Goal: Feedback & Contribution: Submit feedback/report problem

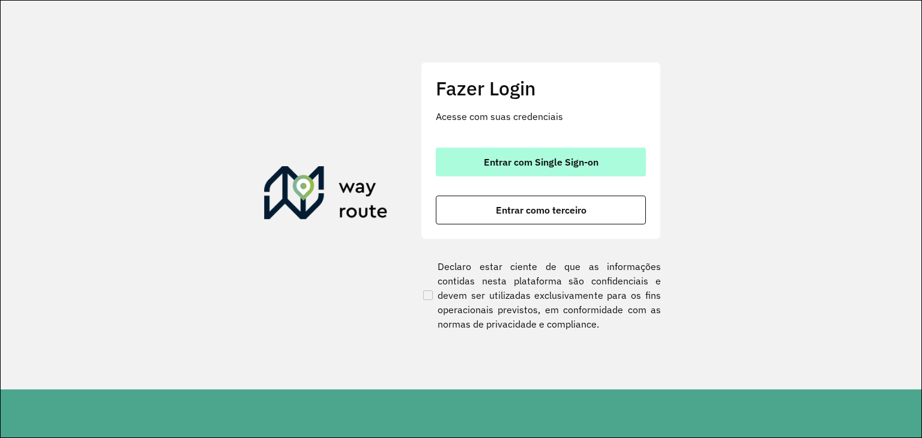
click at [507, 171] on button "Entrar com Single Sign-on" at bounding box center [541, 162] width 210 height 29
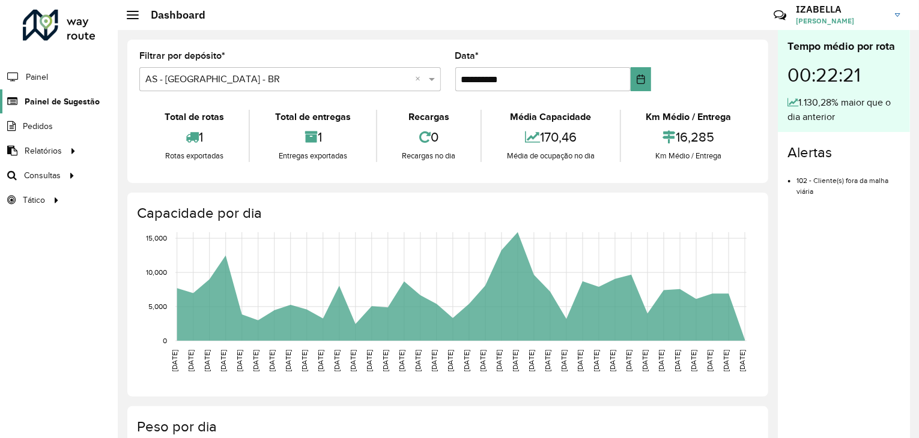
click at [69, 104] on span "Painel de Sugestão" at bounding box center [62, 101] width 75 height 13
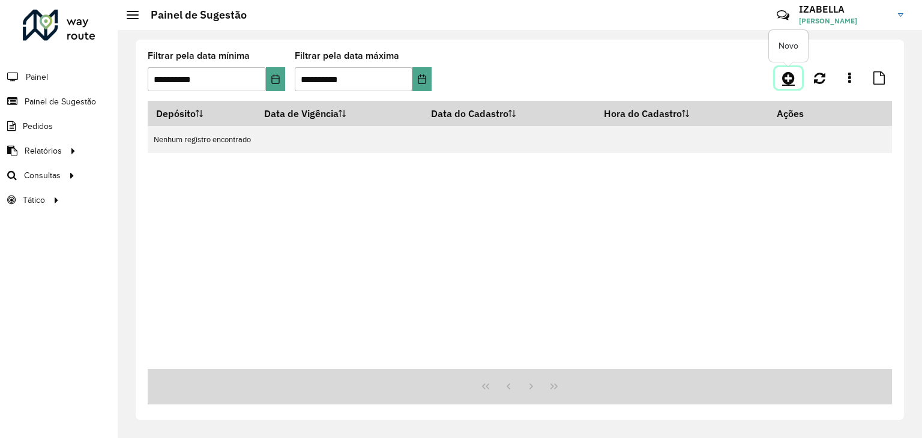
click at [792, 74] on icon at bounding box center [789, 78] width 13 height 14
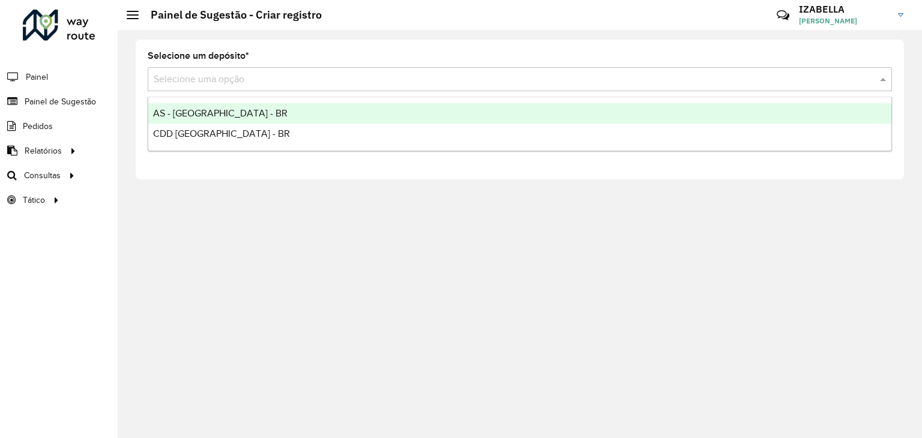
click at [279, 80] on input "text" at bounding box center [508, 80] width 709 height 14
click at [233, 109] on div "AS - [GEOGRAPHIC_DATA] - BR" at bounding box center [519, 113] width 743 height 20
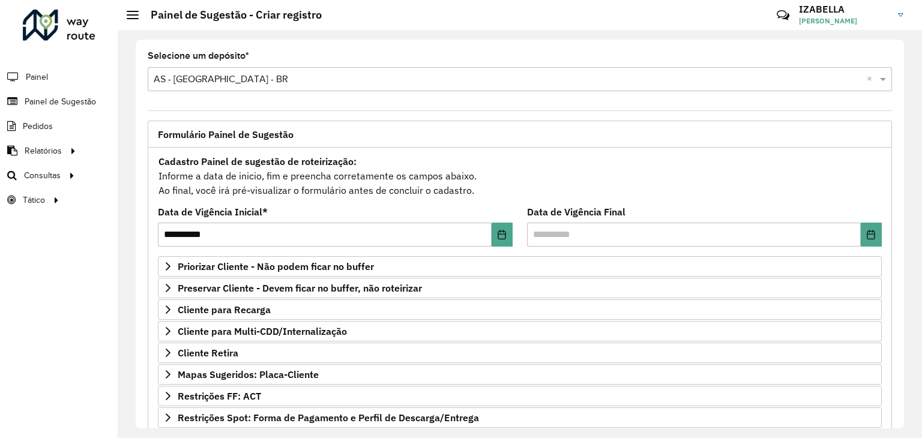
scroll to position [156, 0]
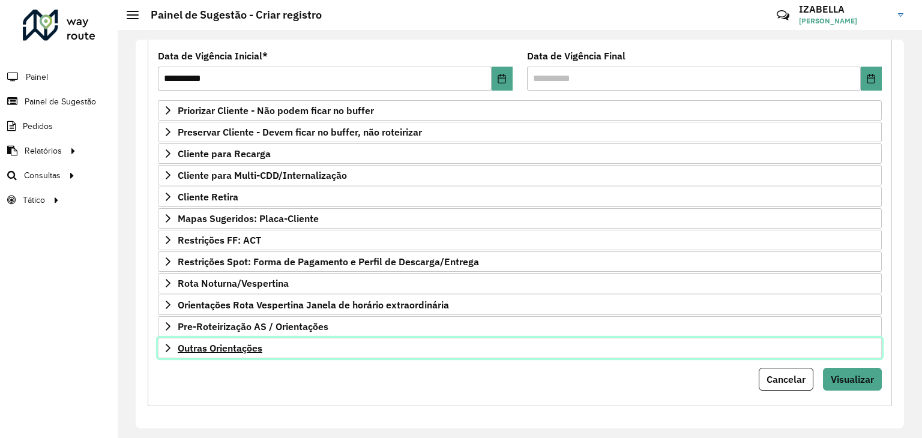
click at [614, 353] on link "Outras Orientações" at bounding box center [520, 348] width 724 height 20
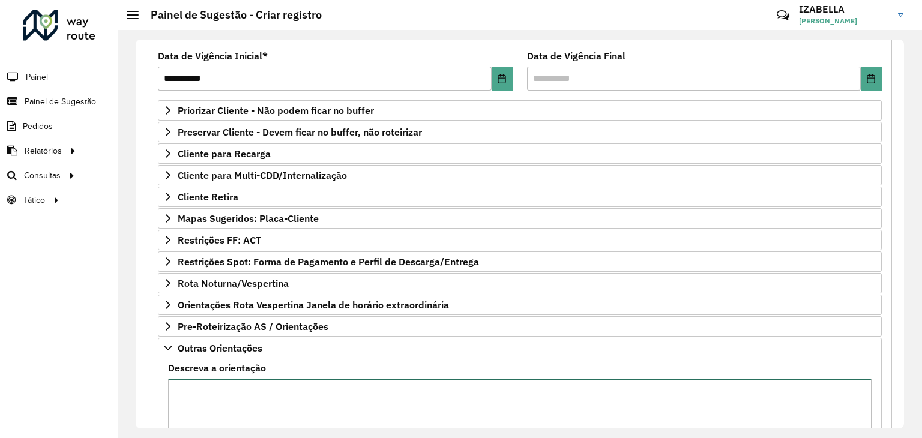
click at [599, 380] on textarea "Descreva a orientação" at bounding box center [520, 429] width 704 height 101
paste textarea "**********"
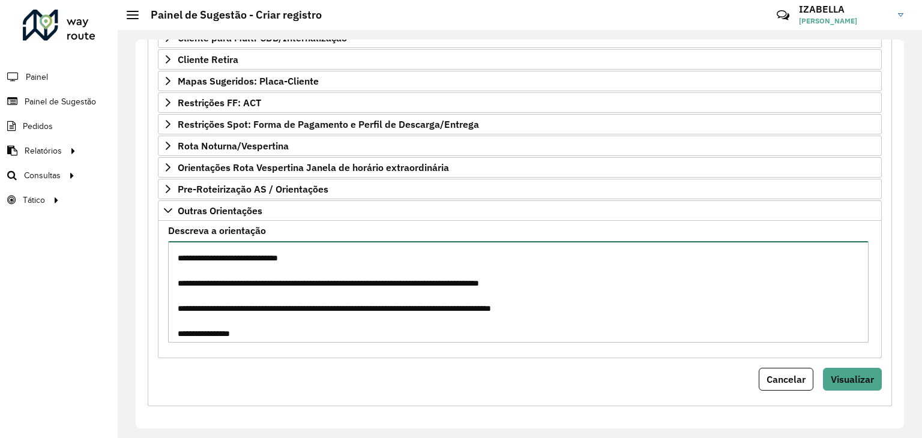
scroll to position [0, 0]
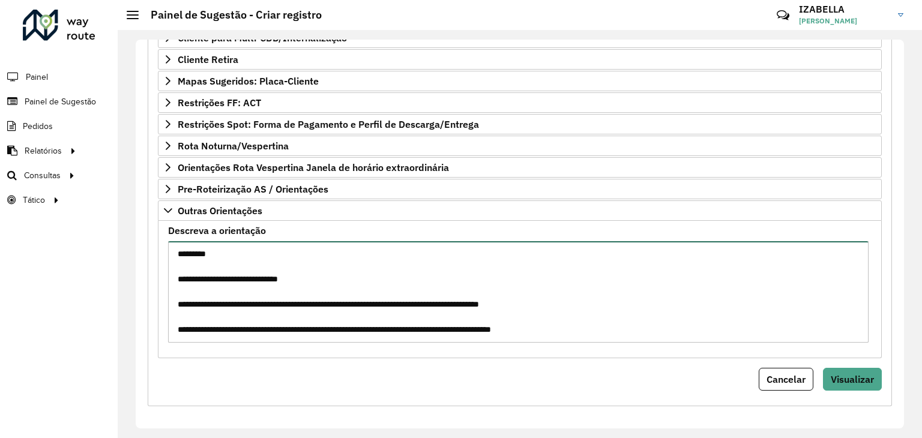
click at [413, 325] on textarea "Descreva a orientação" at bounding box center [518, 291] width 701 height 101
click at [710, 322] on textarea "Descreva a orientação" at bounding box center [518, 291] width 701 height 101
type textarea "**********"
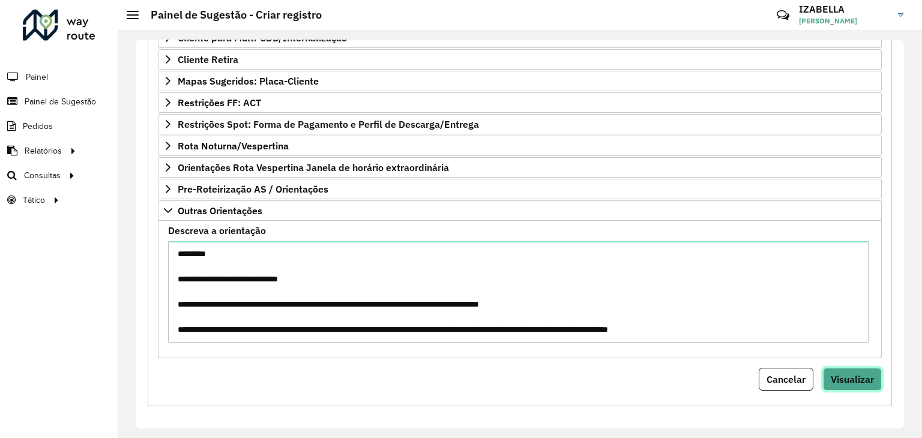
click at [846, 383] on button "Visualizar" at bounding box center [852, 379] width 59 height 23
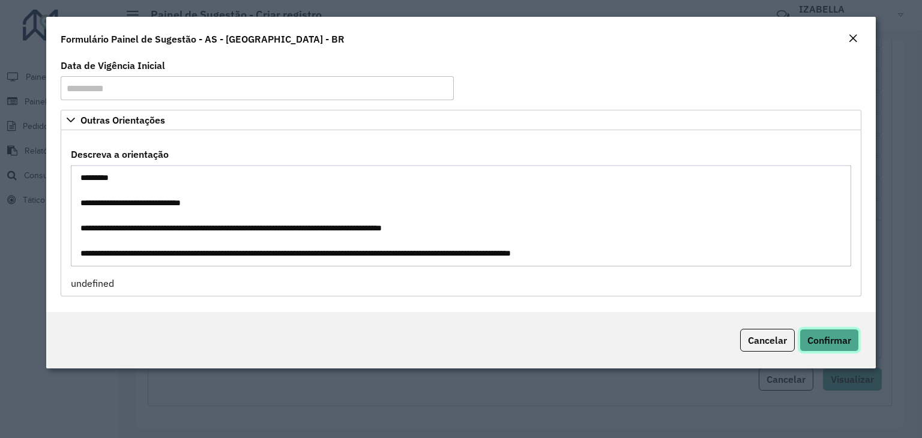
click at [822, 341] on span "Confirmar" at bounding box center [830, 341] width 44 height 12
